Goal: Information Seeking & Learning: Learn about a topic

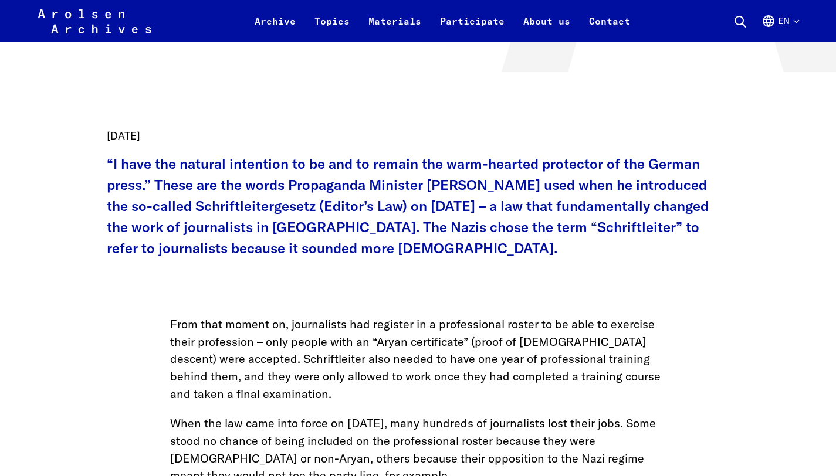
scroll to position [462, 0]
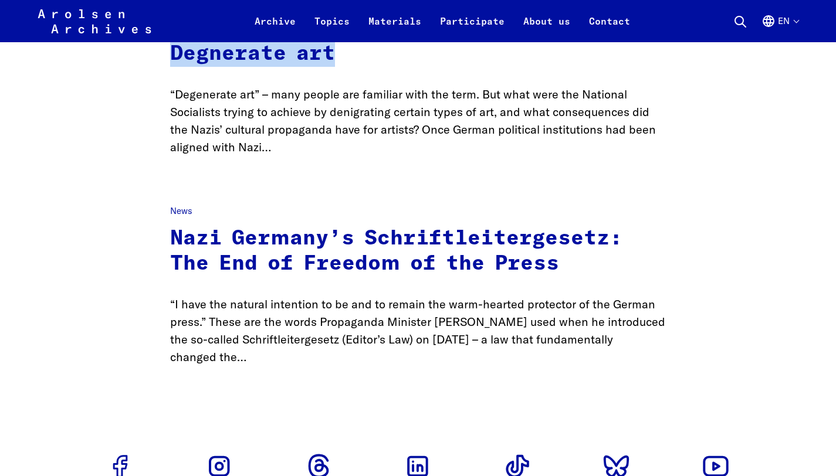
scroll to position [250, 0]
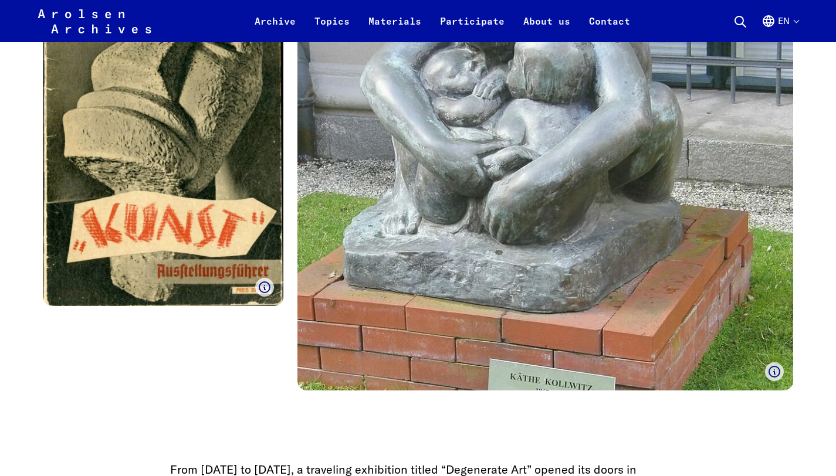
scroll to position [542, 0]
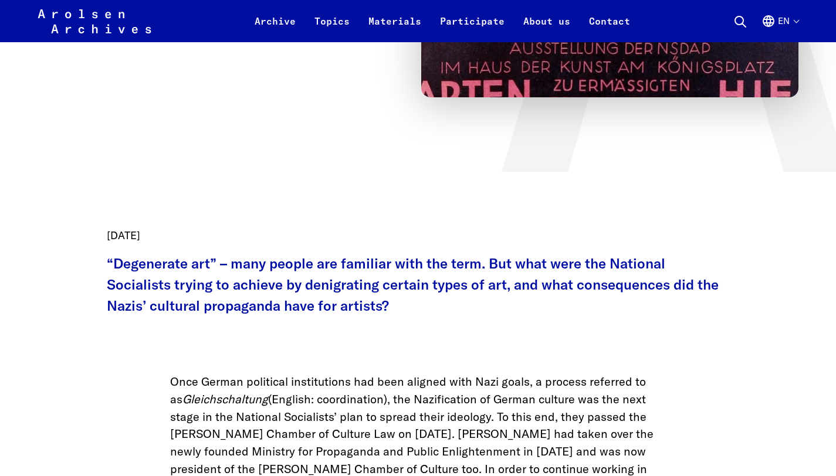
scroll to position [358, 0]
